Goal: Register for event/course

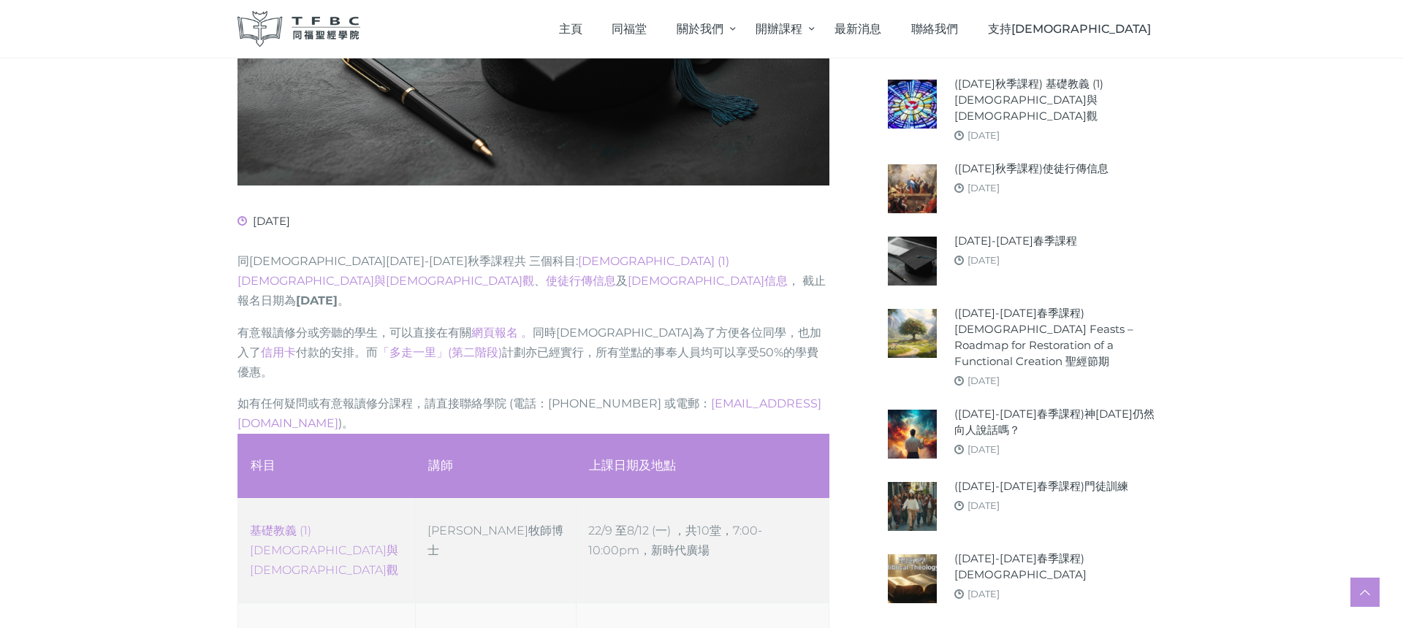
scroll to position [516, 0]
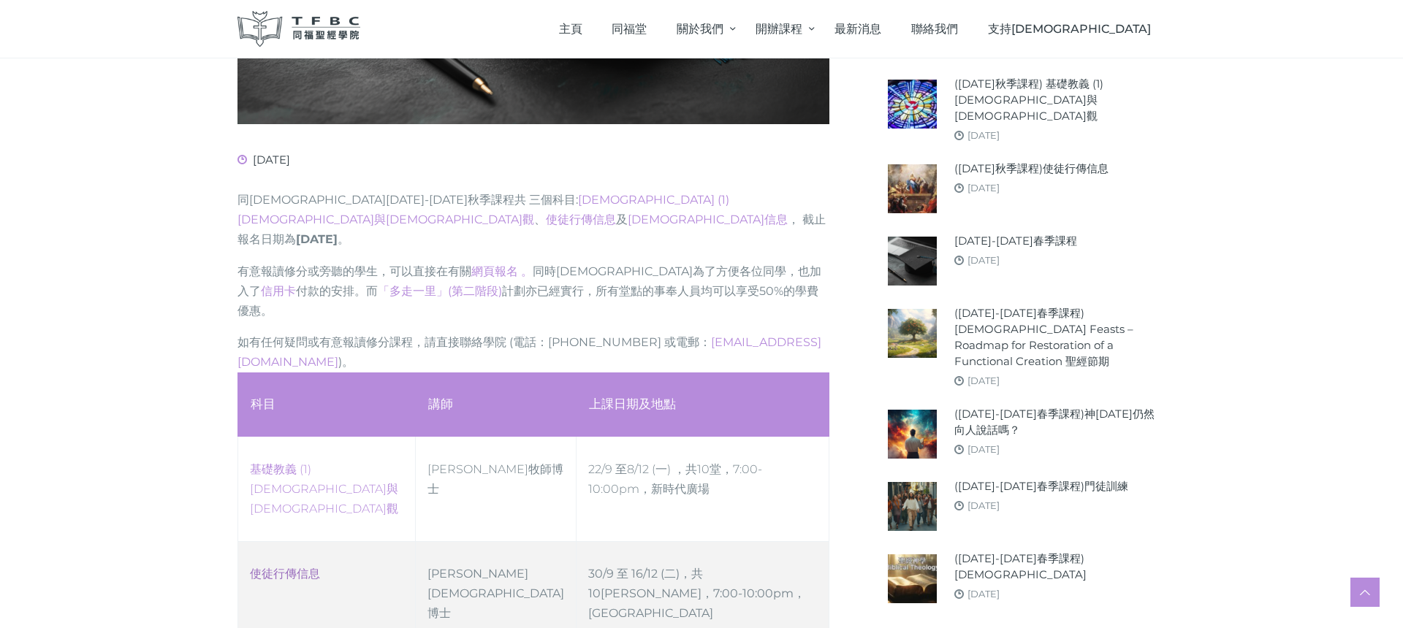
click at [302, 567] on link "使徒行傳信息" at bounding box center [285, 574] width 70 height 14
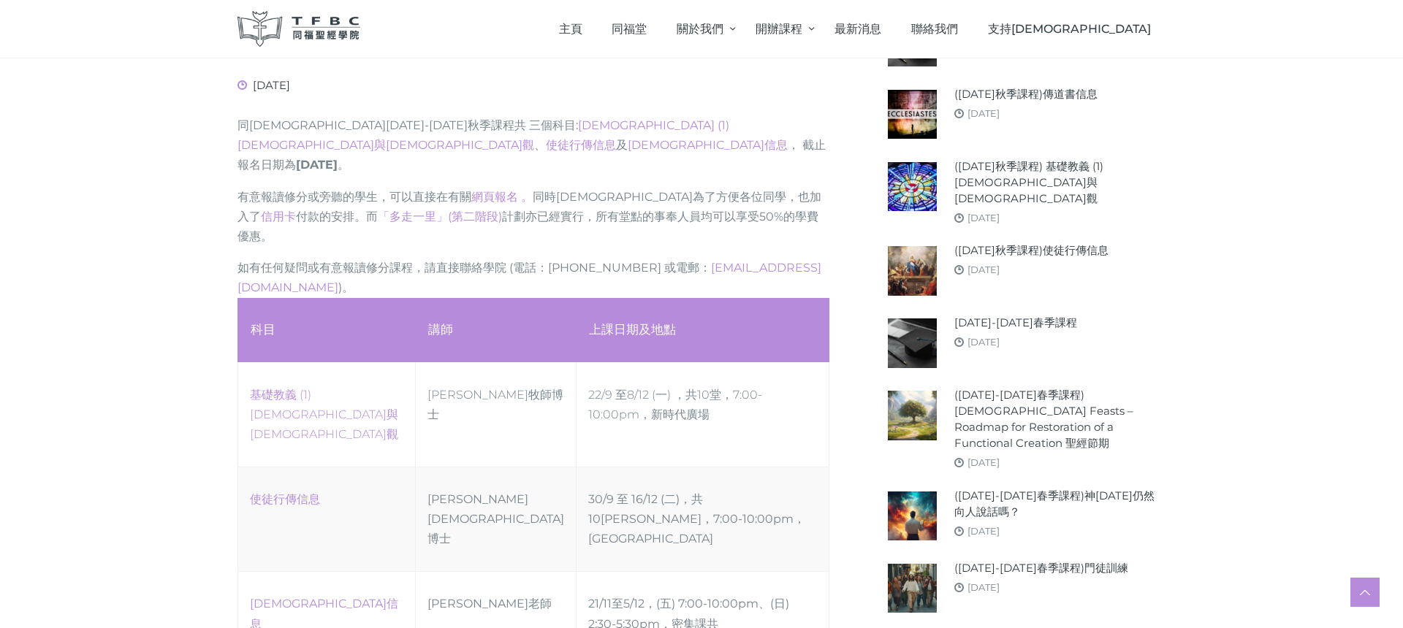
scroll to position [592, 0]
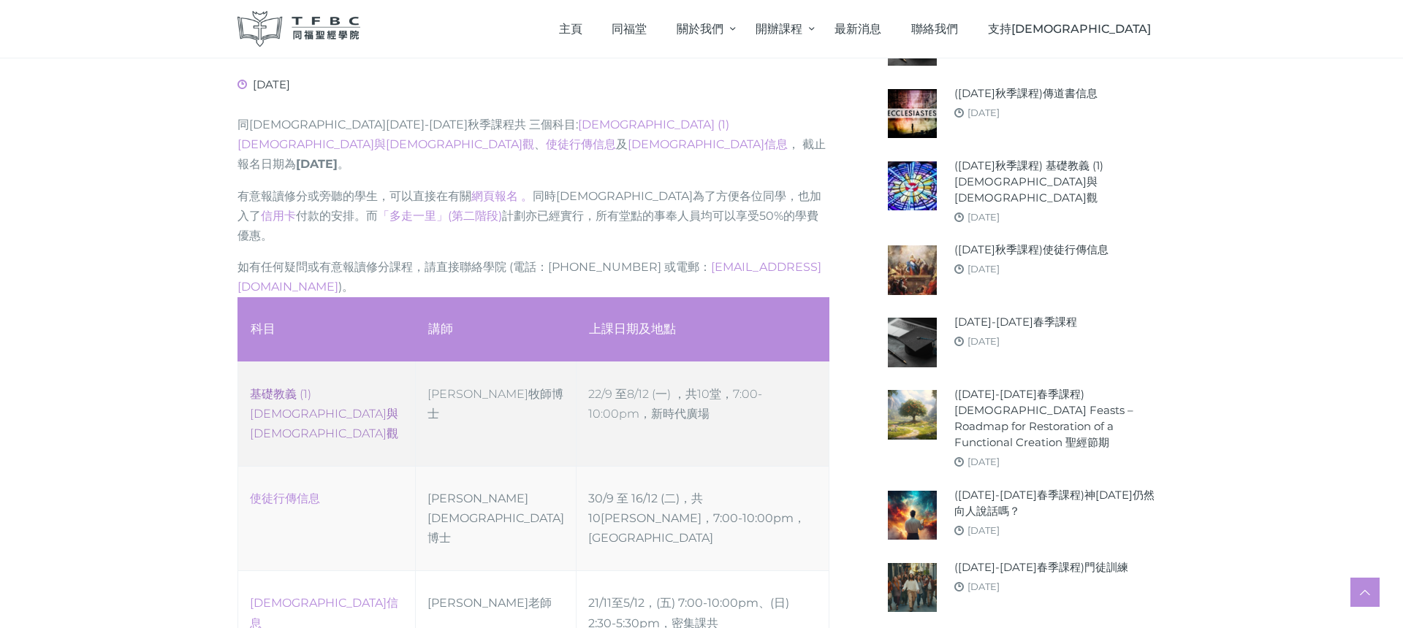
click at [343, 387] on link "‎基礎教義 (1) 聖靈觀與教會觀" at bounding box center [324, 413] width 148 height 53
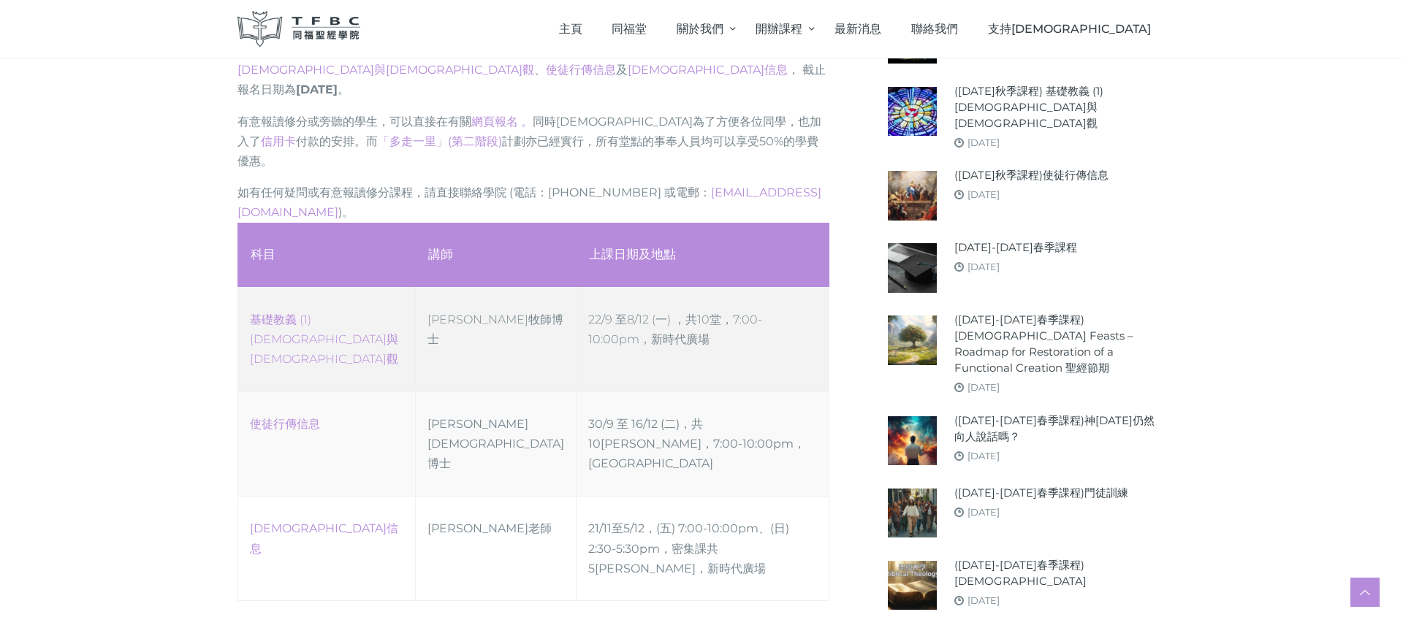
scroll to position [668, 0]
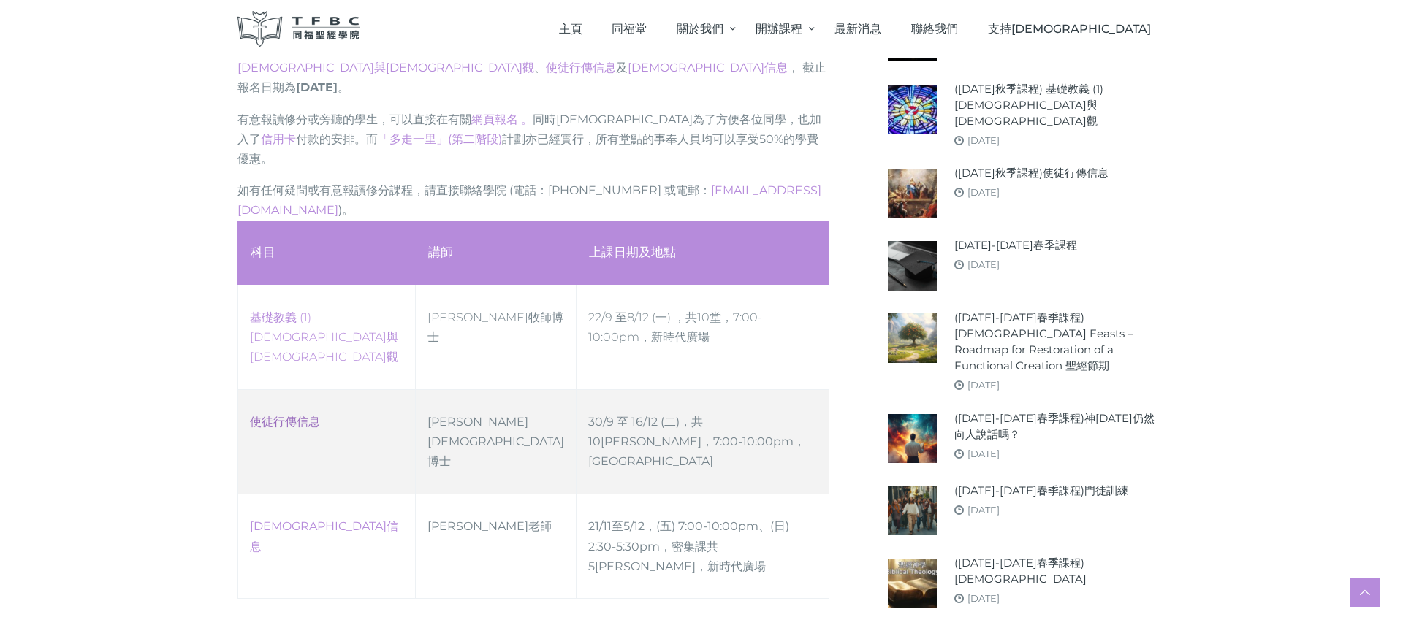
click at [287, 415] on link "使徒行傳信息" at bounding box center [285, 422] width 70 height 14
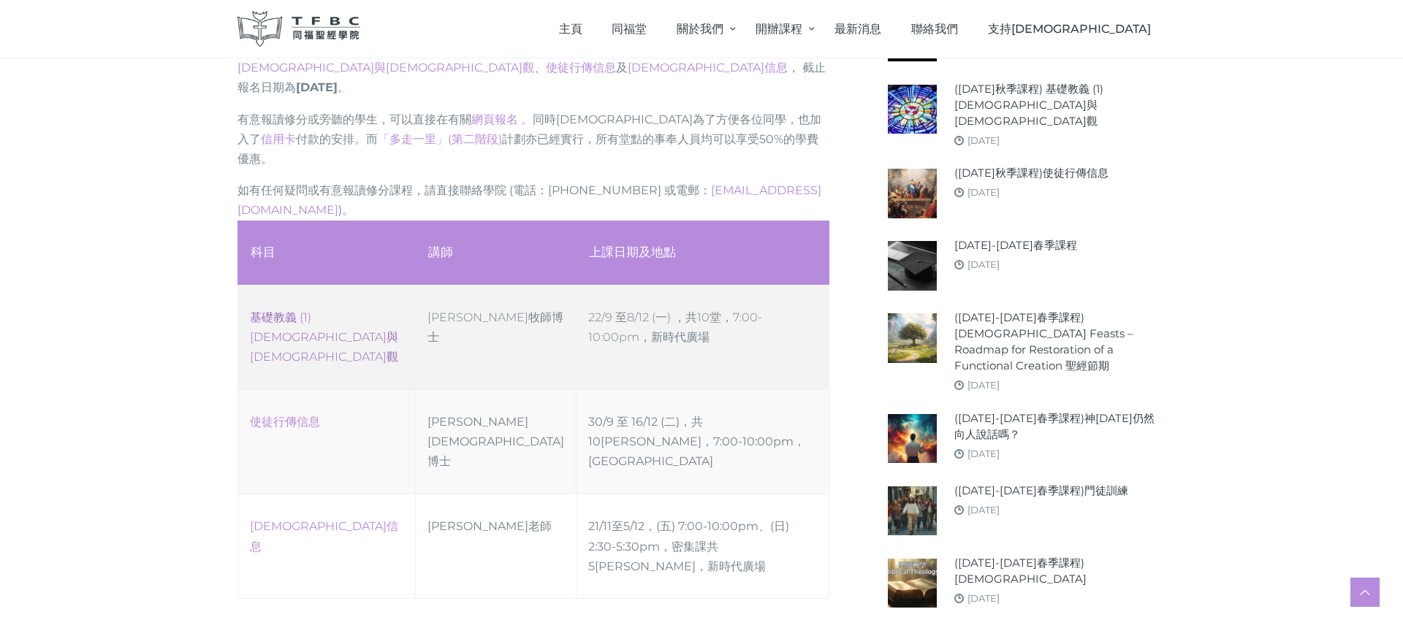
click at [353, 310] on link "‎基礎教義 (1) 聖靈觀與教會觀" at bounding box center [324, 336] width 148 height 53
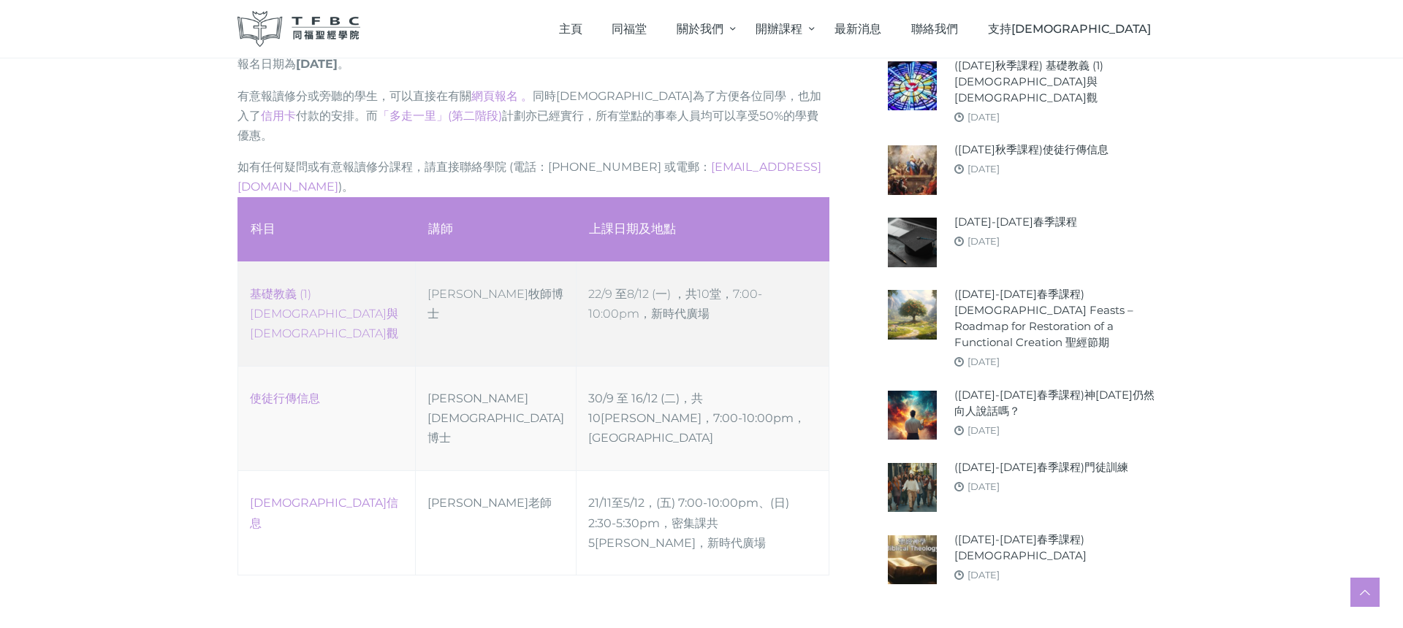
scroll to position [695, 0]
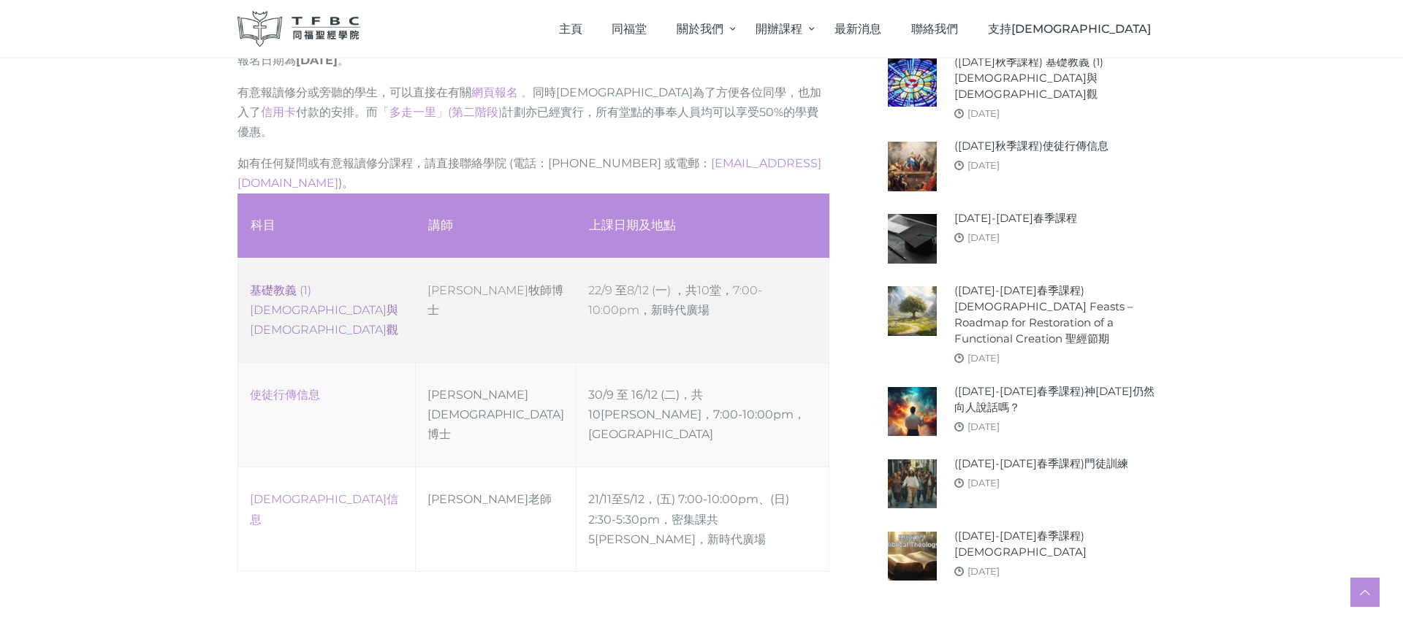
click at [278, 283] on link "‎基礎教義 (1) 聖靈觀與教會觀" at bounding box center [324, 309] width 148 height 53
click at [346, 283] on link "‎基礎教義 (1) 聖靈觀與教會觀" at bounding box center [324, 309] width 148 height 53
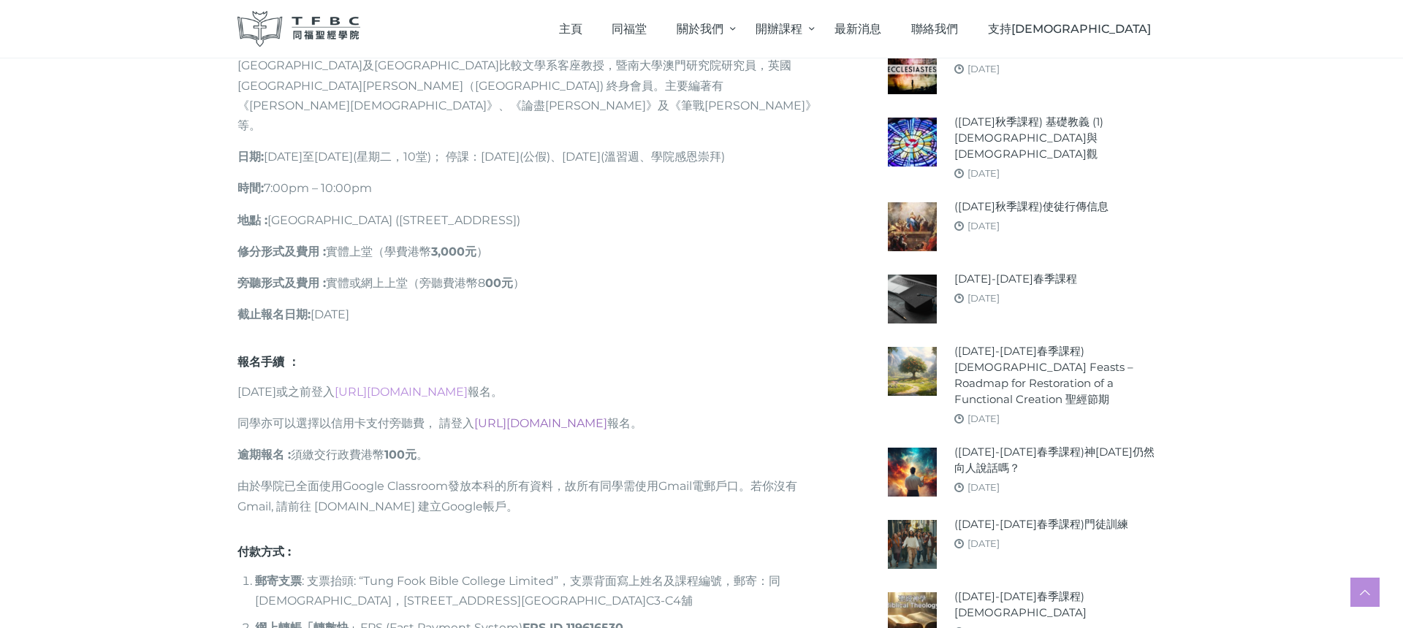
scroll to position [1053, 0]
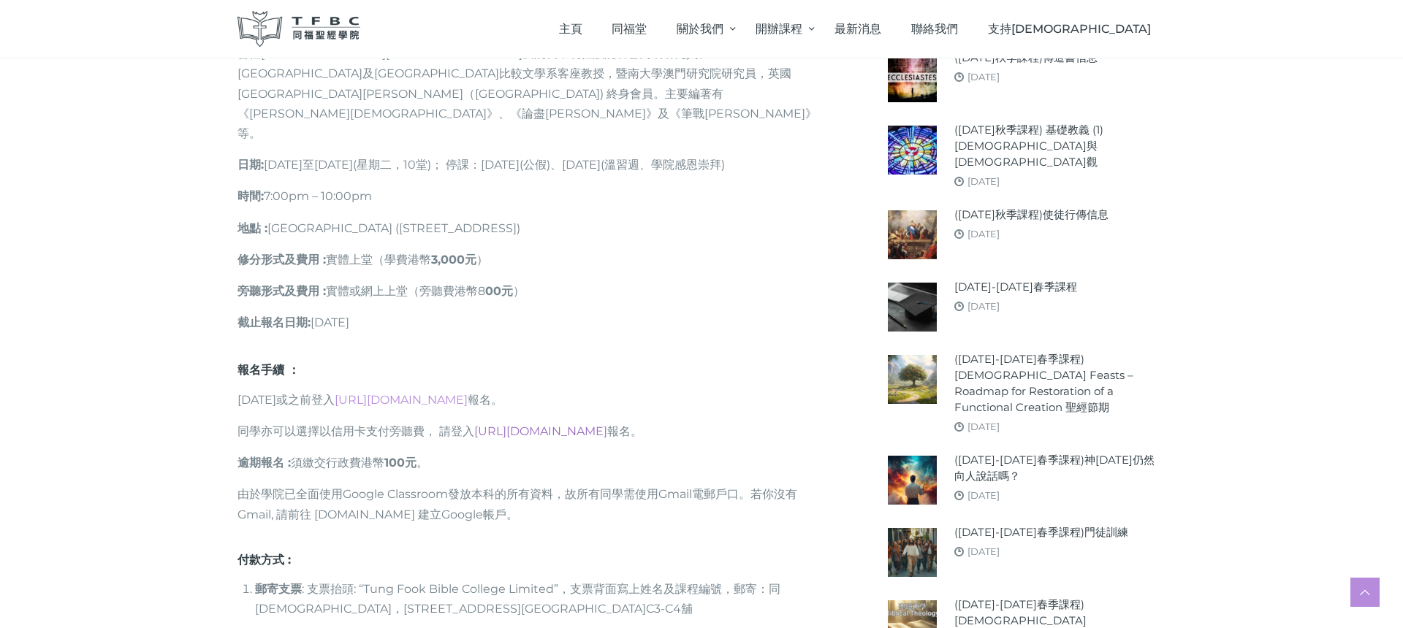
click at [548, 424] on link "[URL][DOMAIN_NAME]" at bounding box center [540, 431] width 133 height 14
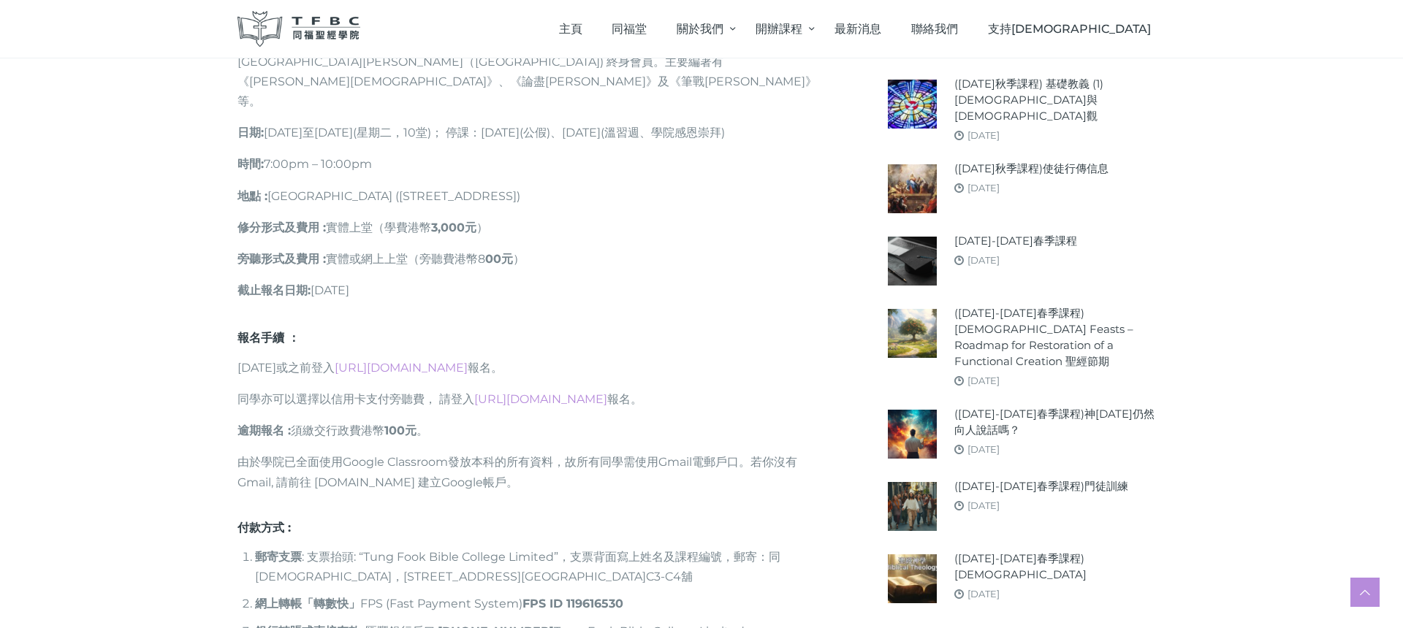
scroll to position [1086, 0]
click at [530, 392] on link "https://go.tfbc.org.hk/2025F-CC" at bounding box center [540, 399] width 133 height 14
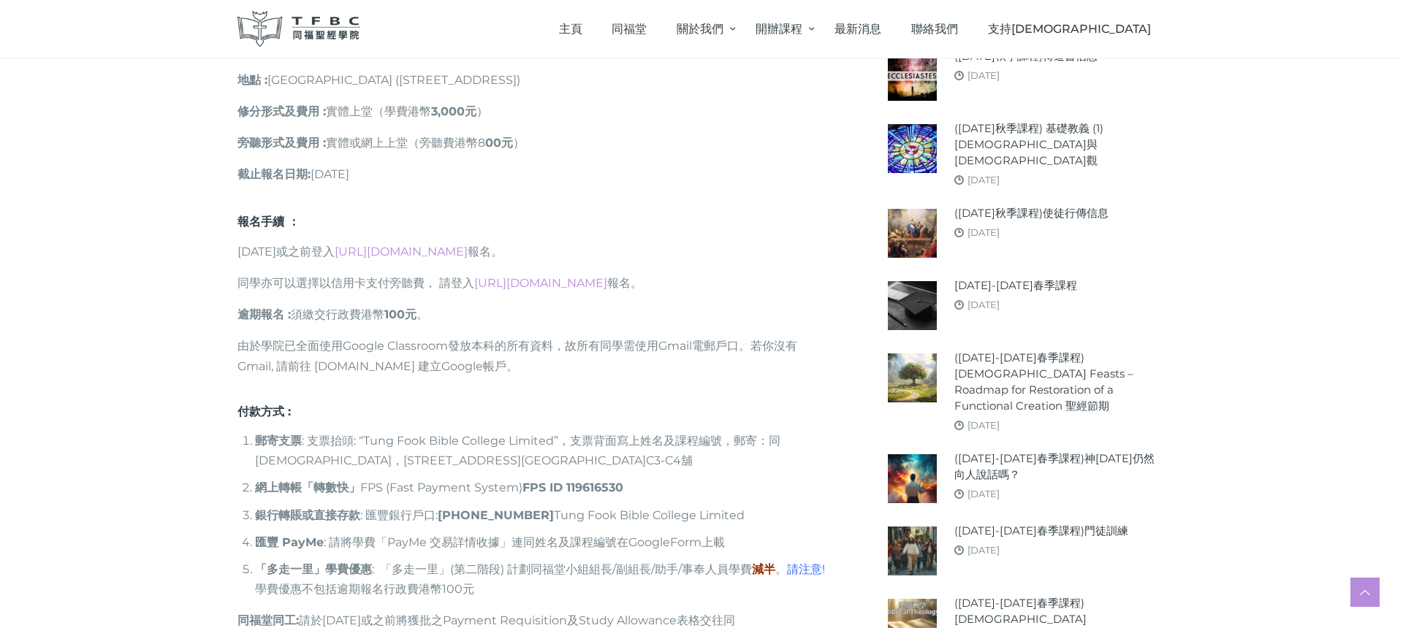
scroll to position [1196, 0]
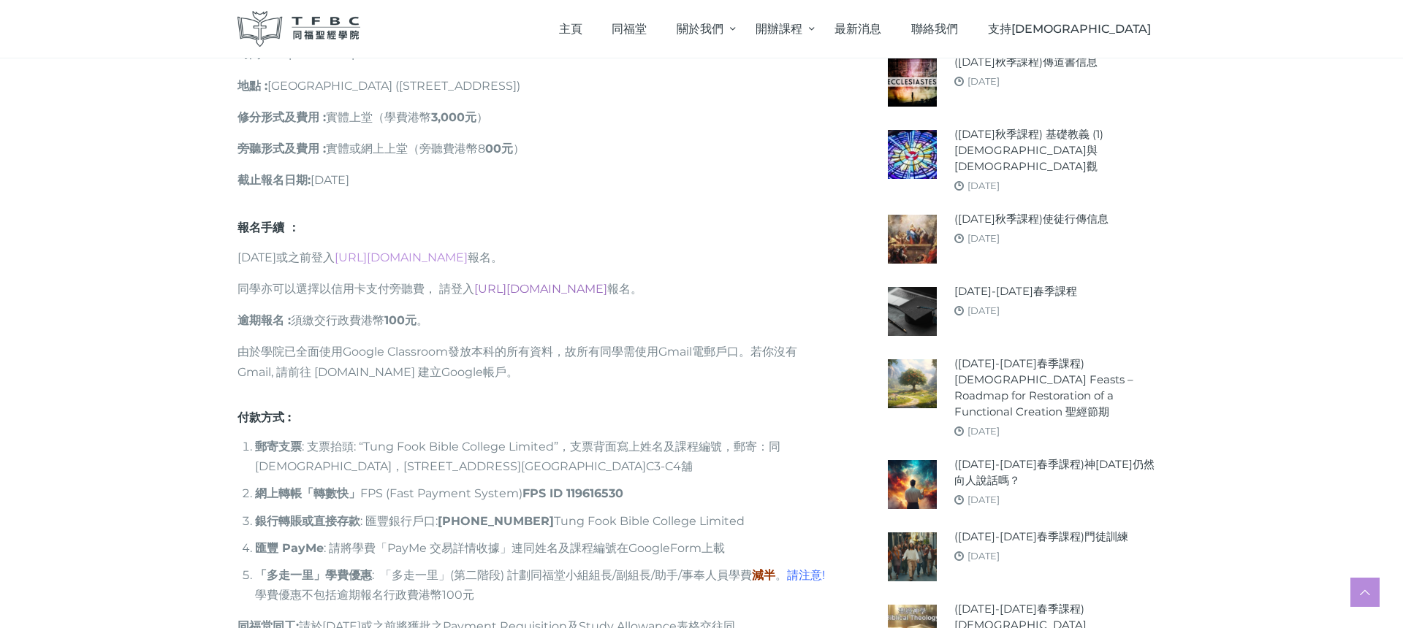
click at [506, 282] on link "https://go.tfbc.org.hk/2025F-CC" at bounding box center [540, 289] width 133 height 14
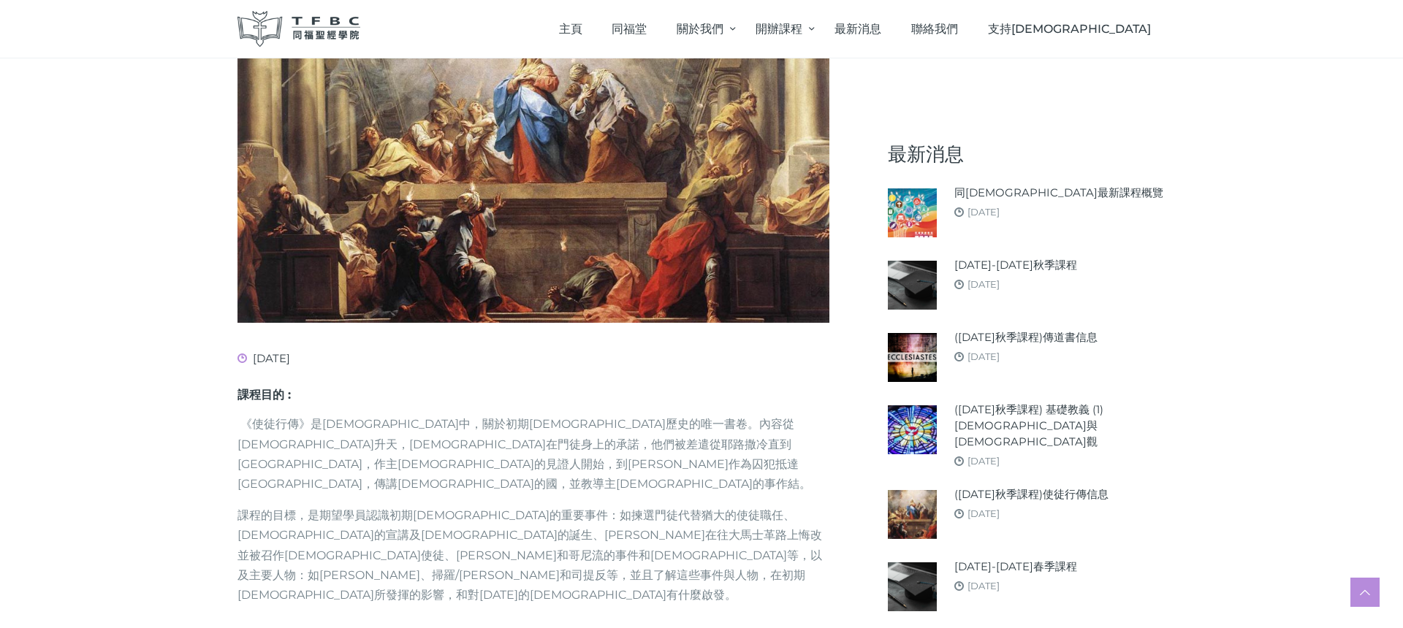
scroll to position [0, 0]
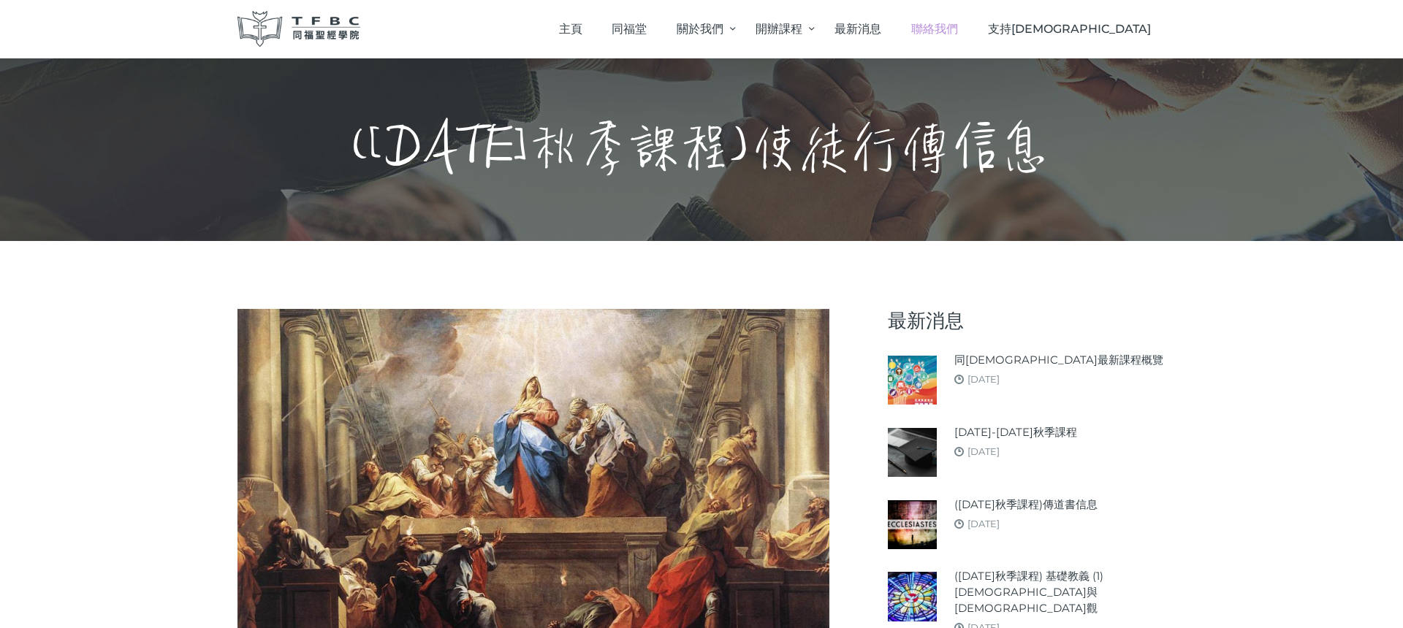
click at [958, 26] on span "聯絡我們" at bounding box center [934, 29] width 47 height 14
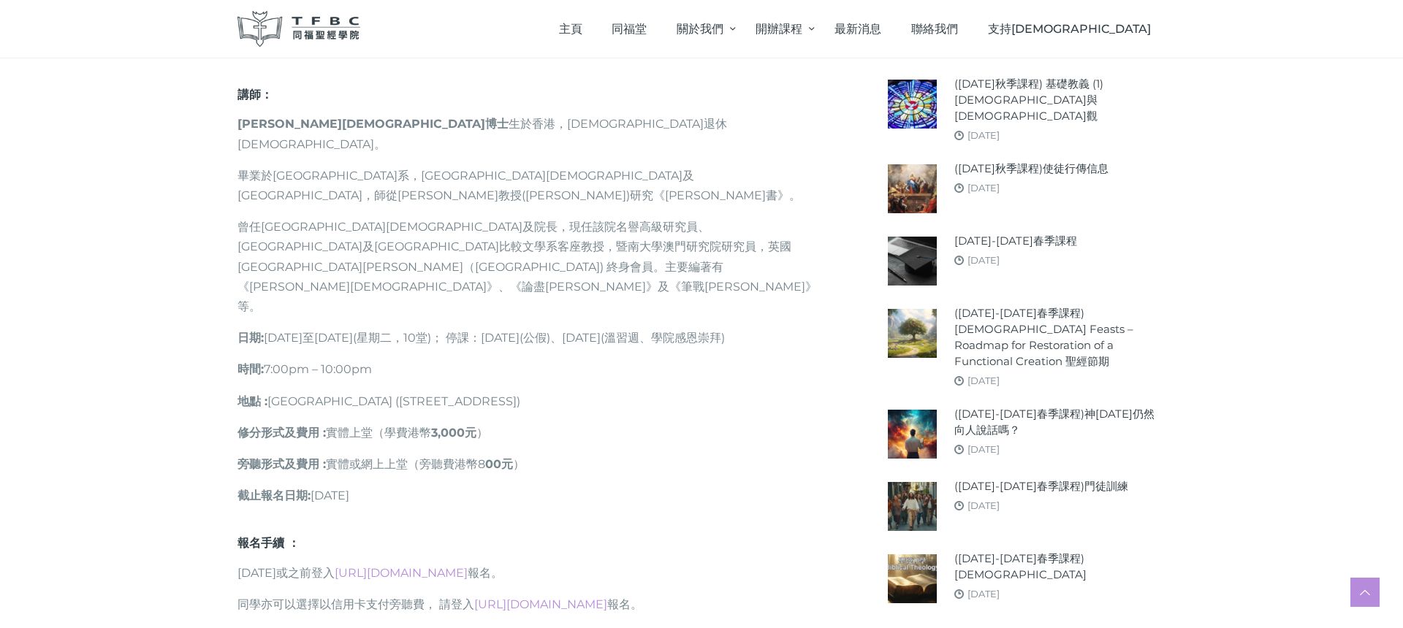
scroll to position [897, 0]
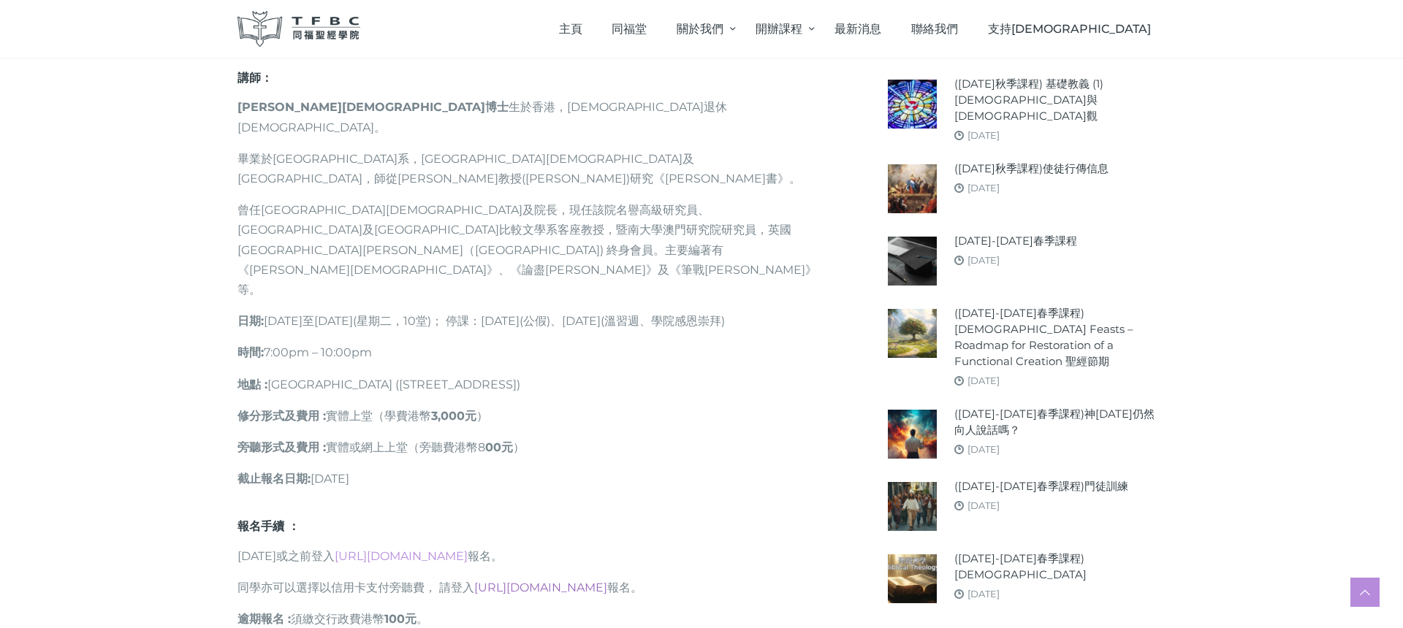
click at [531, 581] on link "[URL][DOMAIN_NAME]" at bounding box center [540, 588] width 133 height 14
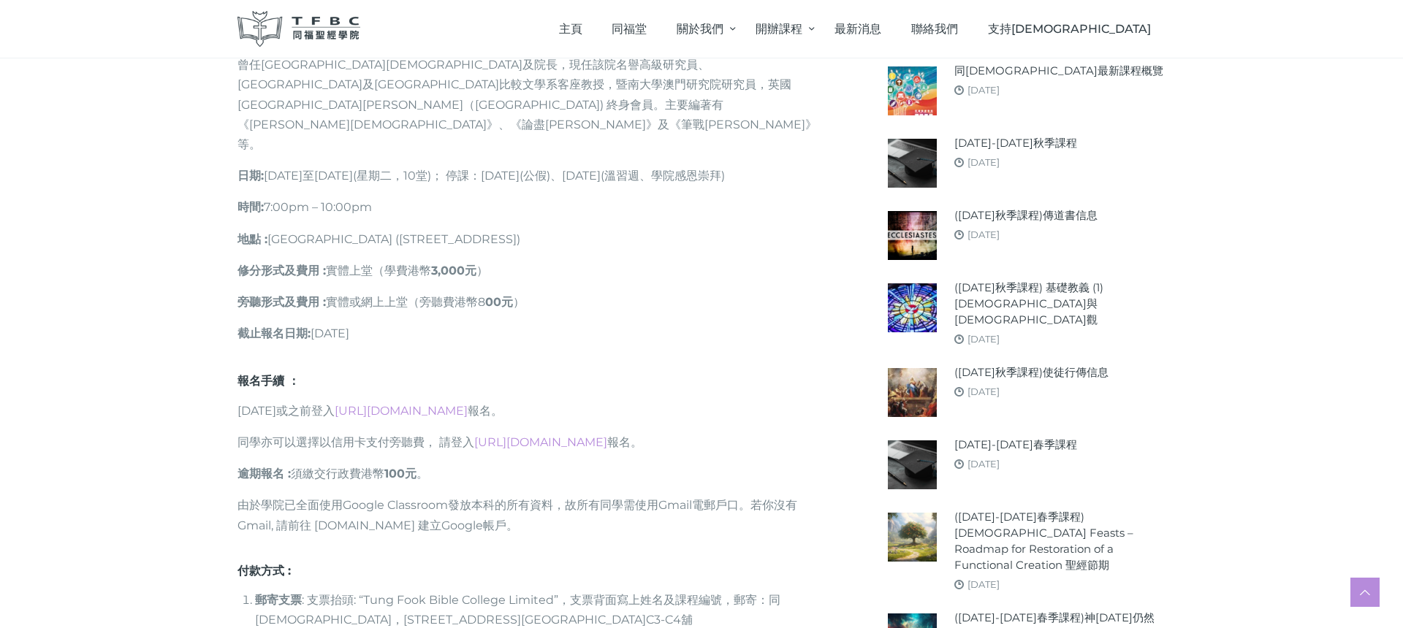
scroll to position [1035, 0]
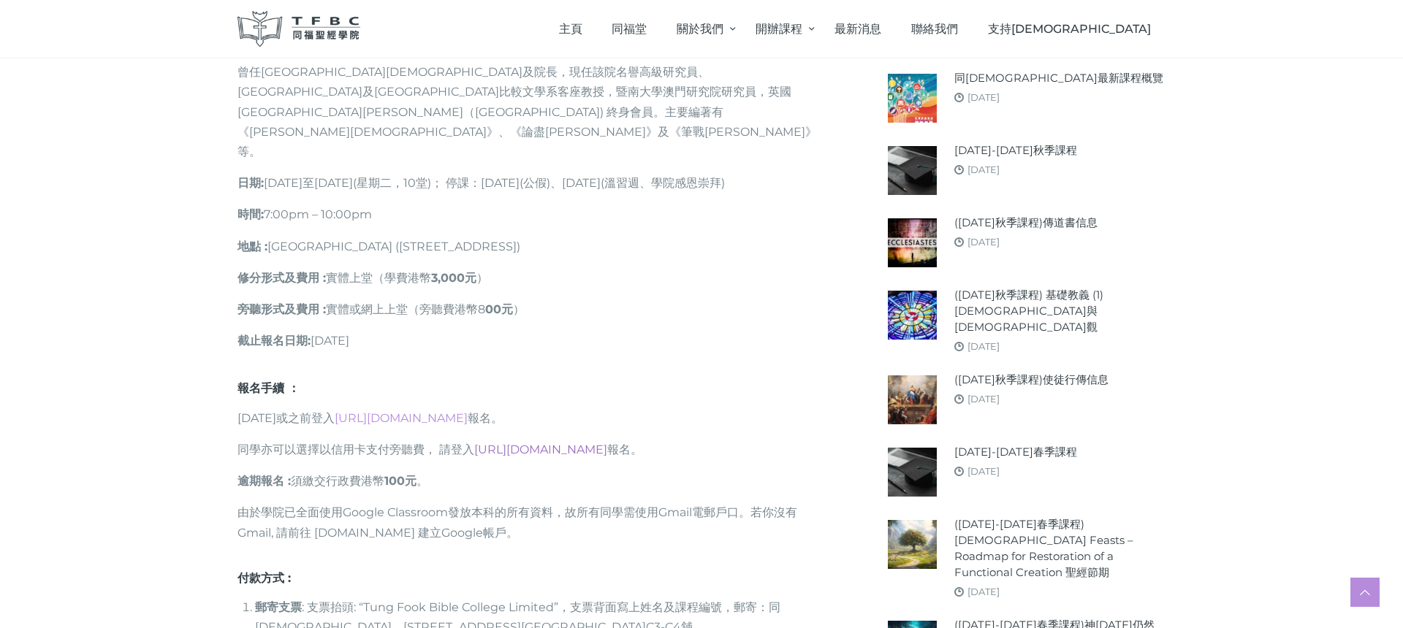
click at [559, 443] on link "[URL][DOMAIN_NAME]" at bounding box center [540, 450] width 133 height 14
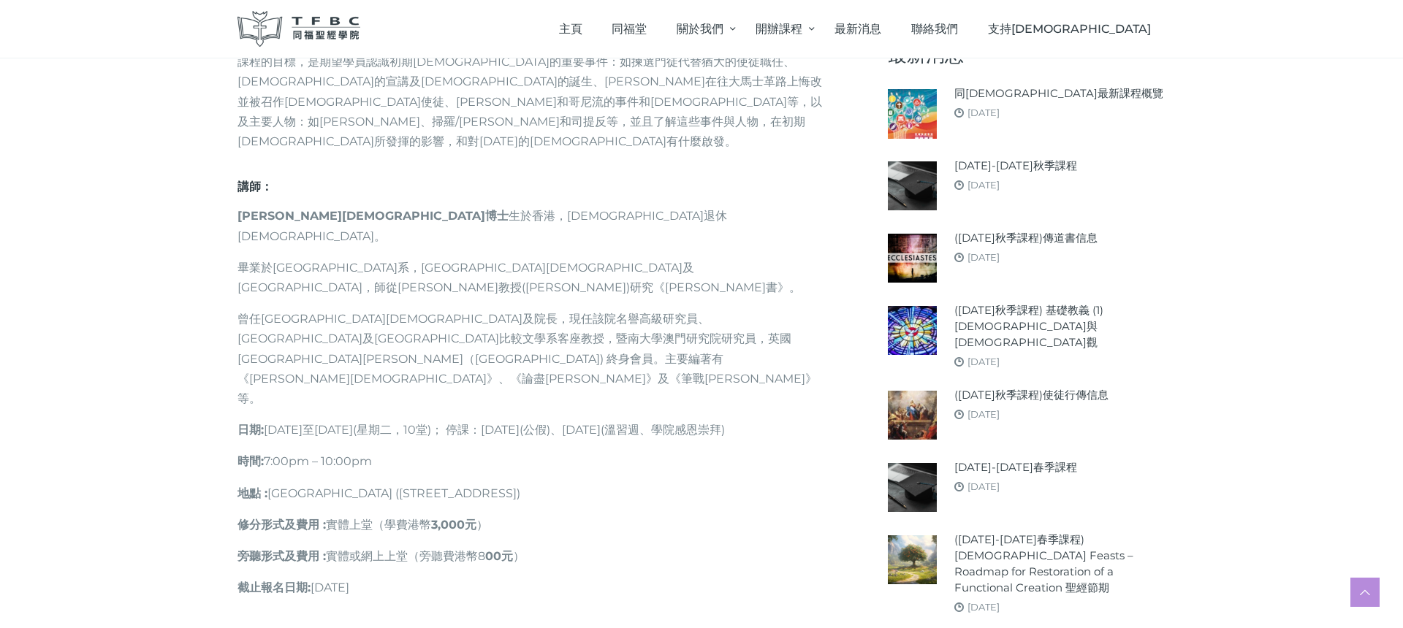
scroll to position [676, 0]
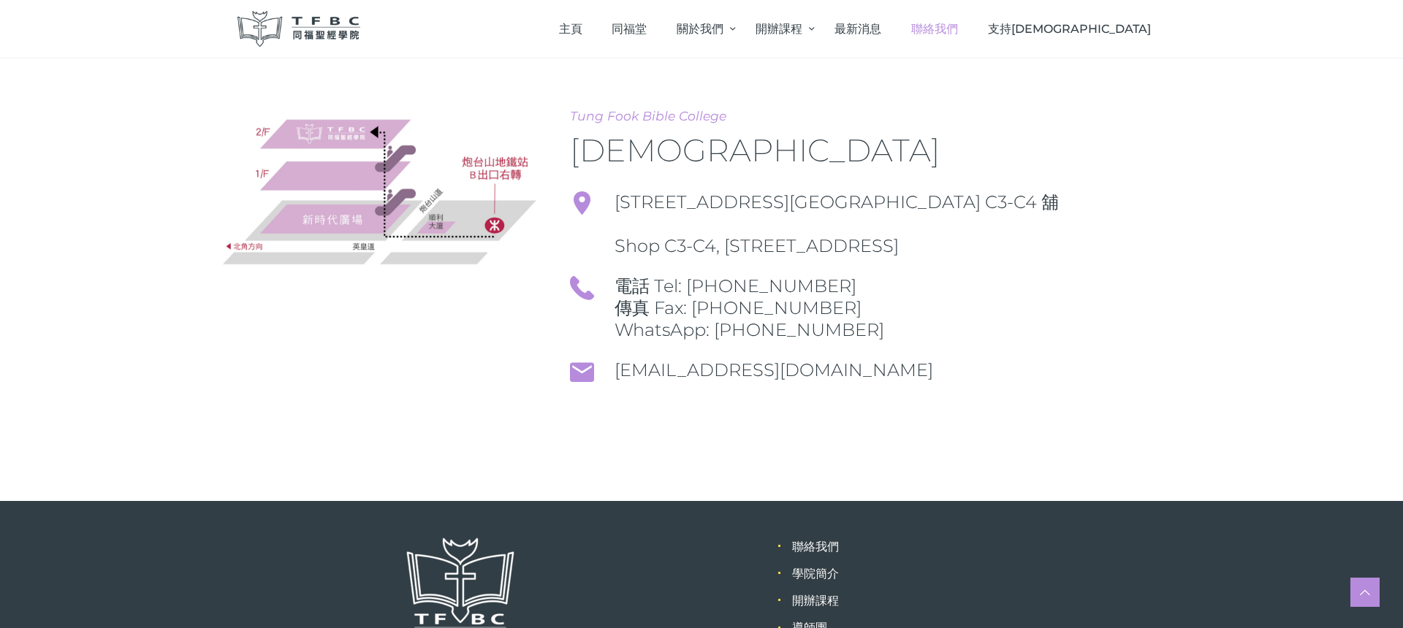
scroll to position [207, 0]
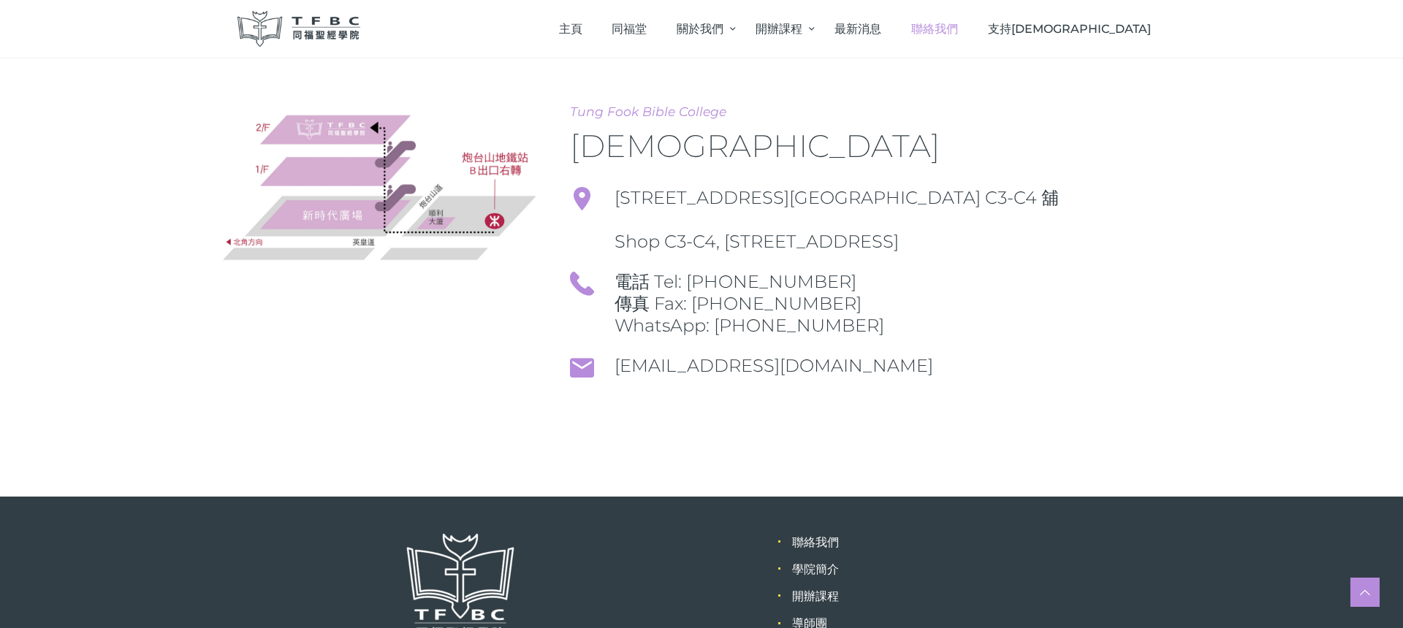
click at [745, 424] on div at bounding box center [867, 413] width 595 height 22
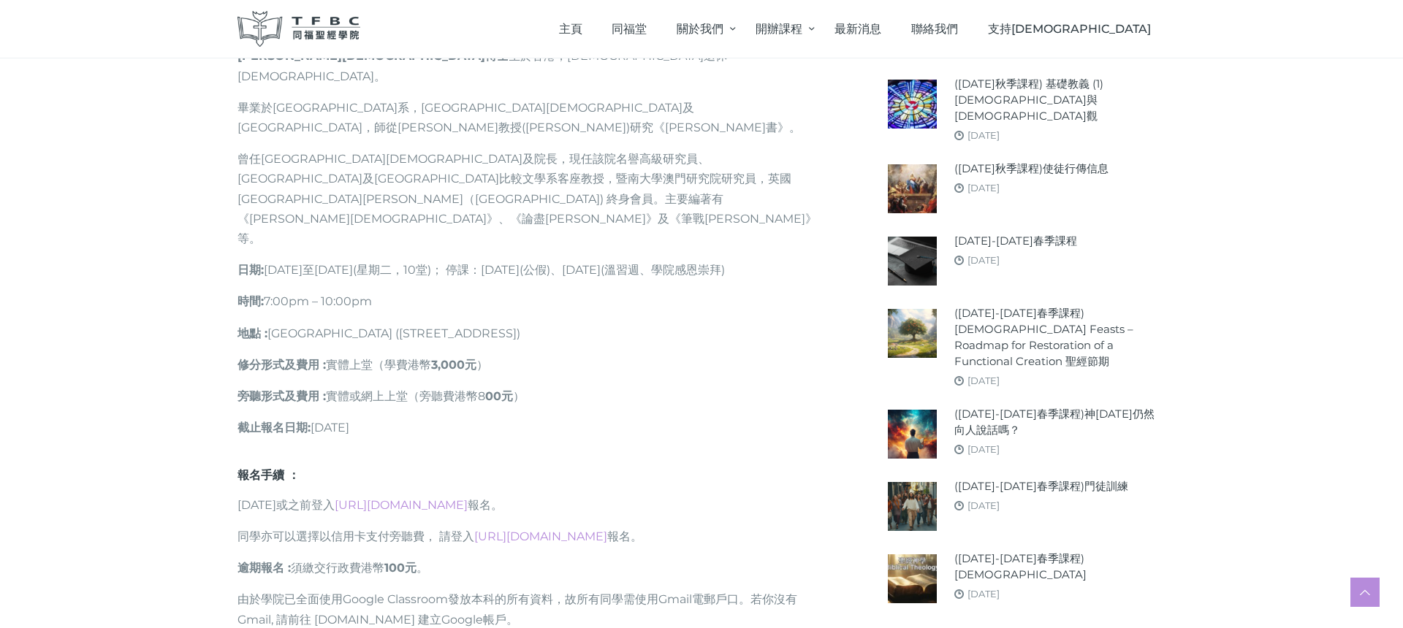
scroll to position [981, 0]
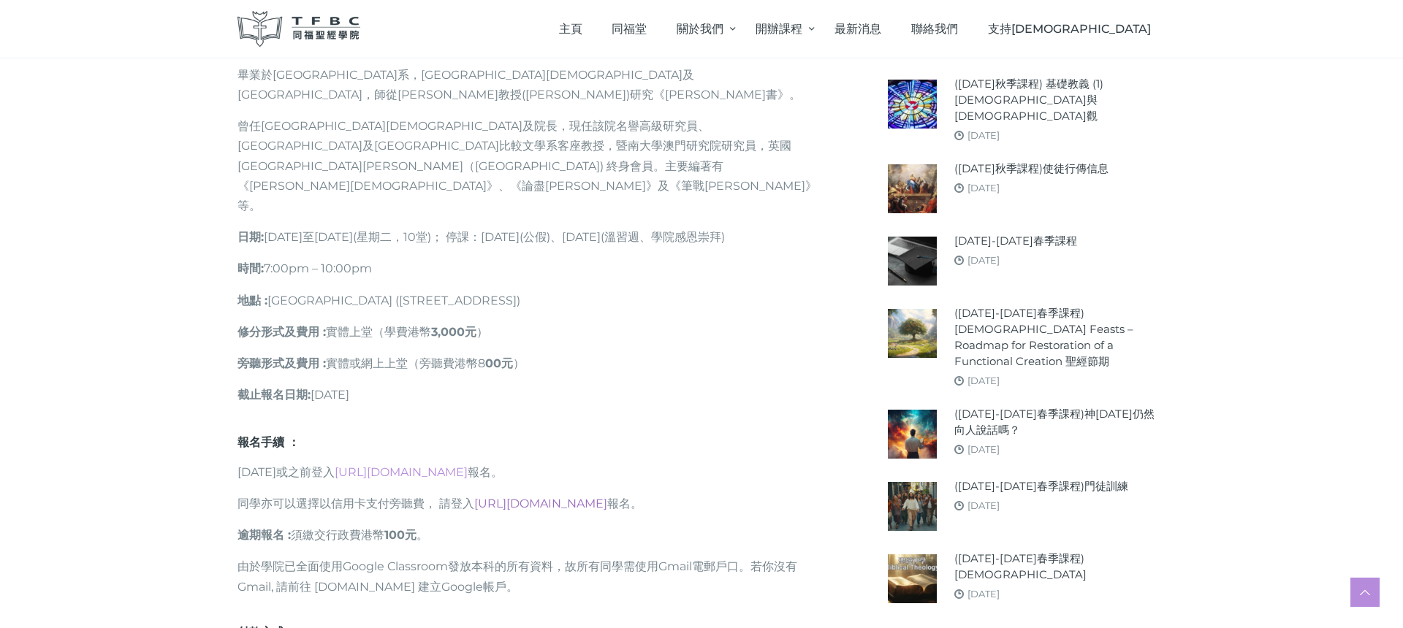
click at [579, 497] on link "[URL][DOMAIN_NAME]" at bounding box center [540, 504] width 133 height 14
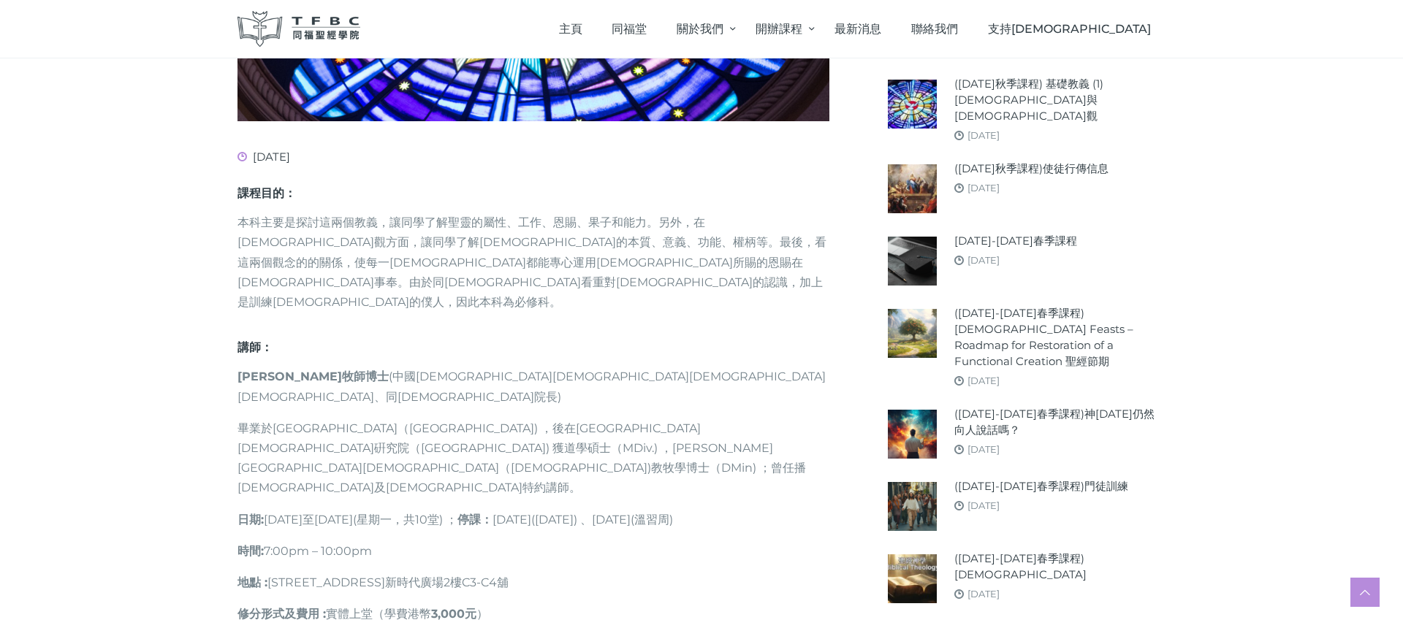
scroll to position [541, 0]
